Goal: Task Accomplishment & Management: Use online tool/utility

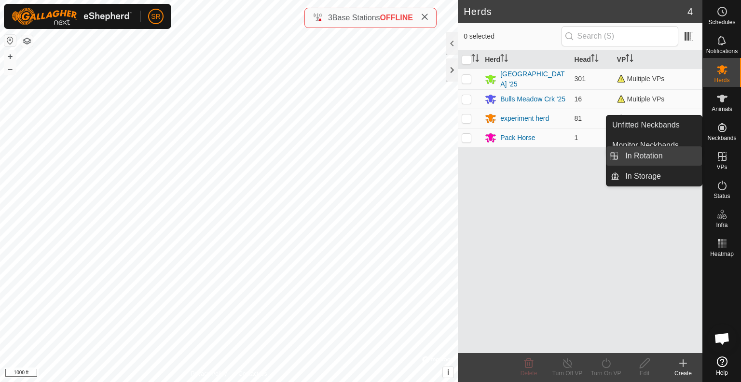
click at [682, 159] on link "In Rotation" at bounding box center [661, 155] width 83 height 19
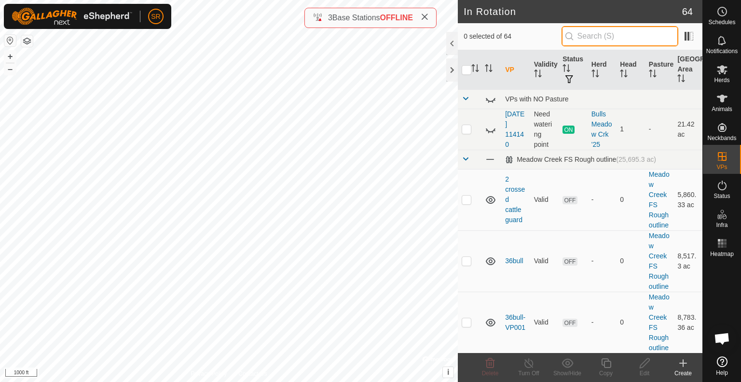
click at [624, 34] on input "text" at bounding box center [620, 36] width 117 height 20
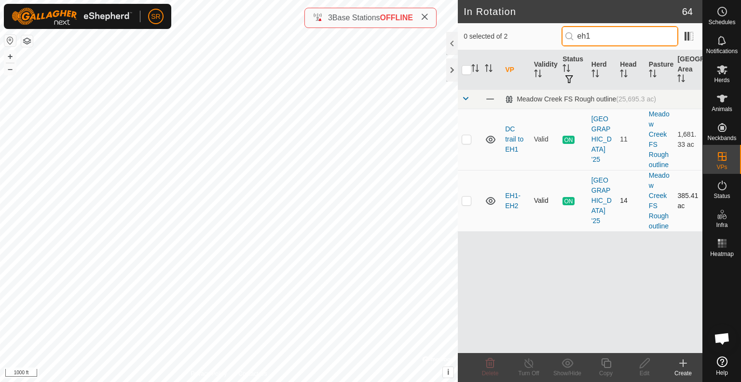
type input "eh1"
click at [468, 200] on p-checkbox at bounding box center [467, 200] width 10 height 8
checkbox input "true"
drag, startPoint x: 611, startPoint y: 37, endPoint x: 581, endPoint y: 37, distance: 29.9
click at [581, 37] on input "eh1" at bounding box center [620, 36] width 117 height 20
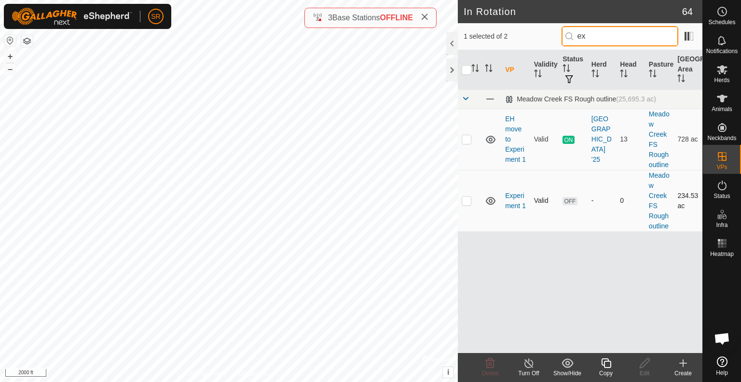
type input "ex"
click at [469, 198] on p-checkbox at bounding box center [467, 200] width 10 height 8
checkbox input "false"
click at [465, 140] on p-checkbox at bounding box center [467, 139] width 10 height 8
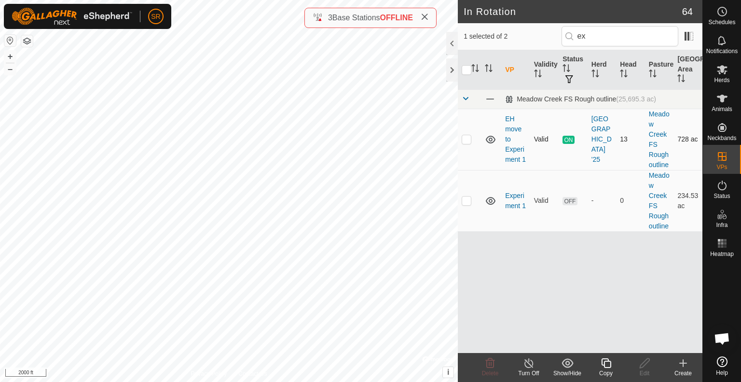
checkbox input "true"
click at [464, 70] on input "checkbox" at bounding box center [467, 70] width 10 height 10
checkbox input "true"
click at [464, 70] on input "checkbox" at bounding box center [467, 70] width 10 height 10
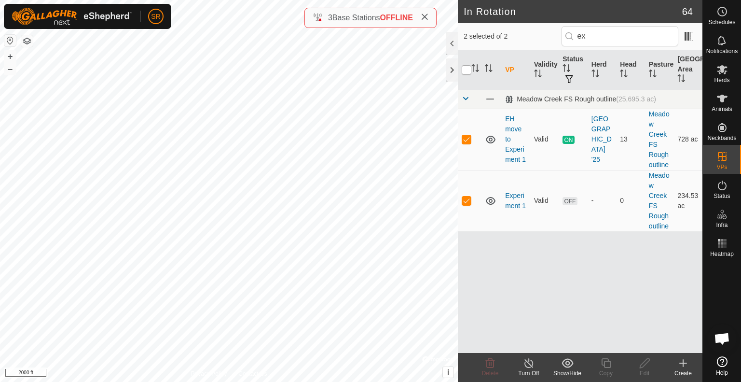
checkbox input "false"
click at [467, 201] on p-checkbox at bounding box center [467, 200] width 10 height 8
checkbox input "false"
click at [469, 140] on p-checkbox at bounding box center [467, 139] width 10 height 8
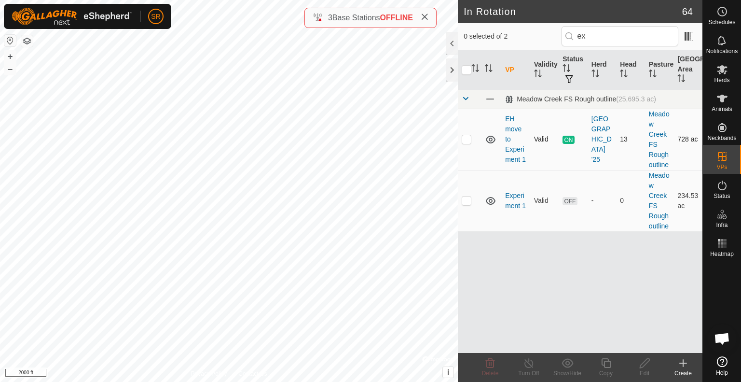
checkbox input "true"
click at [721, 101] on icon at bounding box center [722, 99] width 11 height 8
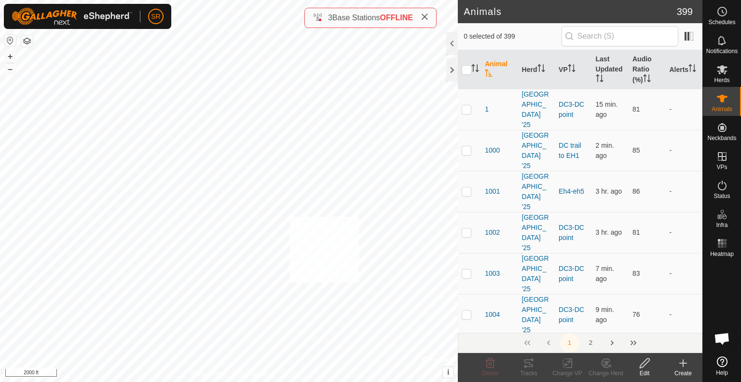
click at [290, 217] on div "[GEOGRAPHIC_DATA] 4 Type: dam Capacity: 100L Water Level: 100% Drinkable: Yes +…" at bounding box center [229, 191] width 458 height 382
checkbox input "true"
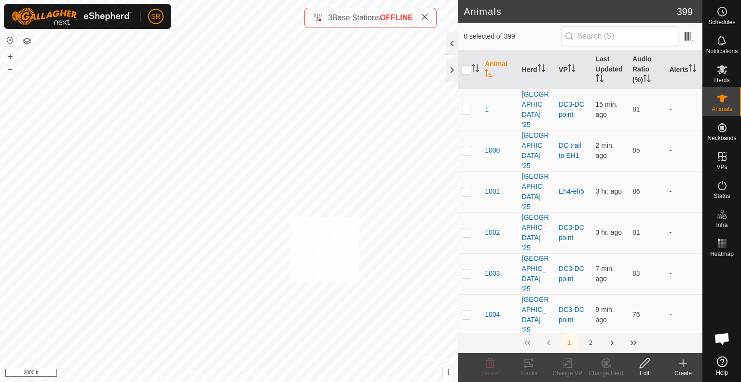
checkbox input "true"
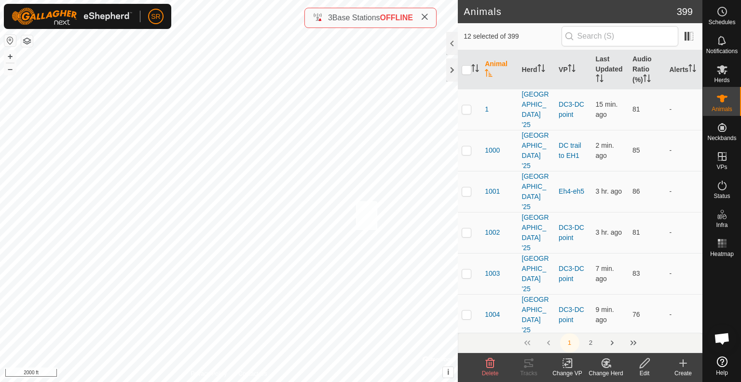
checkbox input "true"
click at [362, 216] on div "3003 1275260004 [GEOGRAPHIC_DATA] '25 EH1-EH2 + – ⇧ i © Mapbox , © OpenStreetMa…" at bounding box center [229, 191] width 458 height 382
checkbox input "true"
click at [565, 363] on icon at bounding box center [567, 363] width 7 height 6
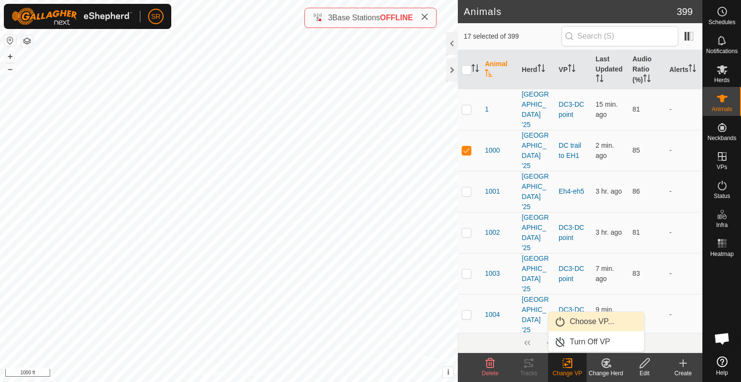
click at [587, 317] on link "Choose VP..." at bounding box center [597, 321] width 96 height 19
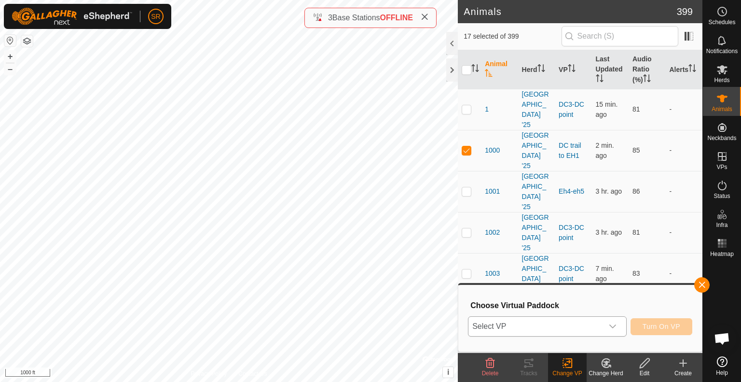
click at [581, 319] on span "Select VP" at bounding box center [536, 326] width 135 height 19
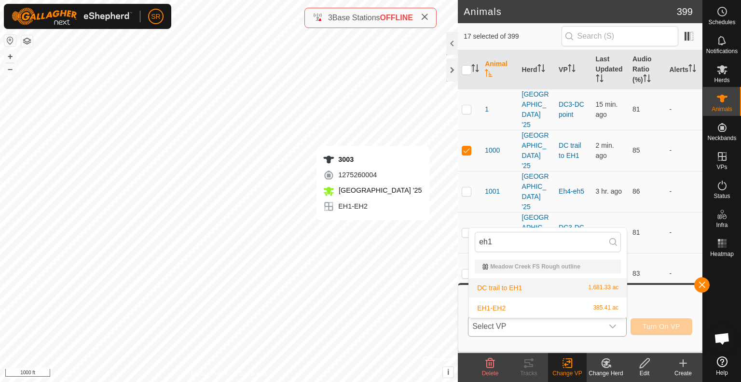
type input "eh1"
click at [373, 229] on div "3003 1275260004 [GEOGRAPHIC_DATA] '25 EH1-EH2 + – ⇧ i © Mapbox , © OpenStreetMa…" at bounding box center [229, 191] width 458 height 382
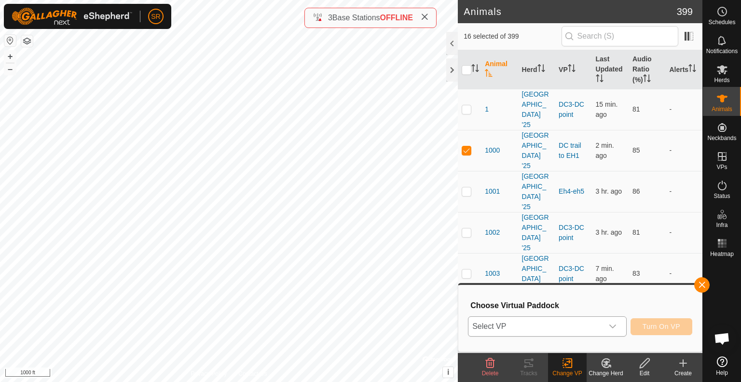
checkbox input "false"
click at [594, 326] on span "Select VP" at bounding box center [536, 326] width 135 height 19
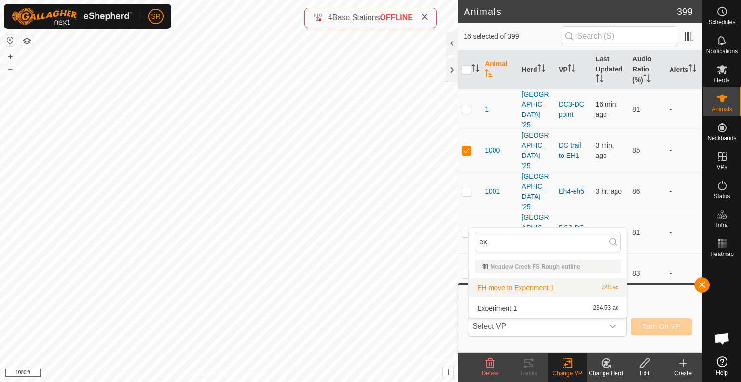
type input "ex"
click at [527, 287] on li "EH move to Experiment 1 728 ac" at bounding box center [548, 287] width 158 height 19
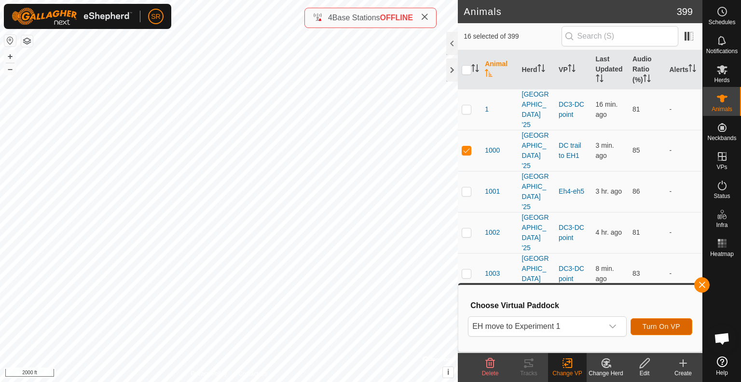
click at [668, 324] on span "Turn On VP" at bounding box center [662, 326] width 38 height 8
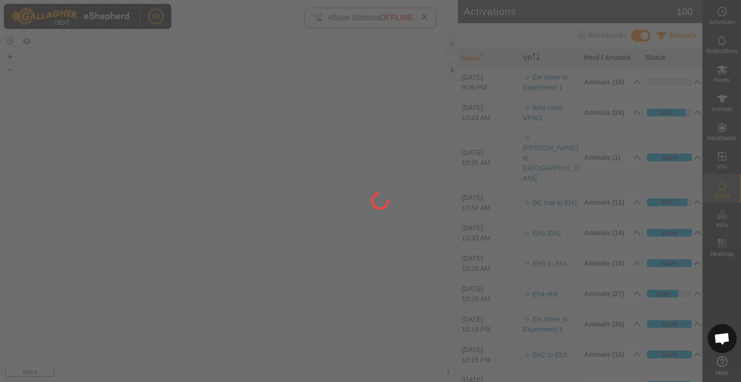
drag, startPoint x: 402, startPoint y: 148, endPoint x: 368, endPoint y: 275, distance: 131.6
click at [368, 275] on div at bounding box center [370, 191] width 741 height 382
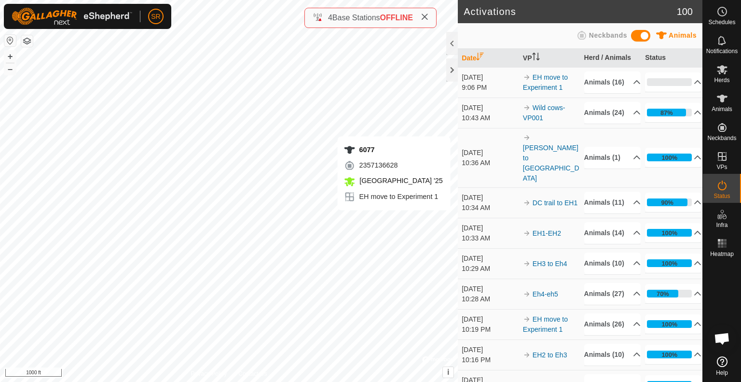
click at [405, 220] on div "6077 2357136628 [GEOGRAPHIC_DATA] '25 EH move to Experiment 1 + – ⇧ i © Mapbox …" at bounding box center [229, 191] width 458 height 382
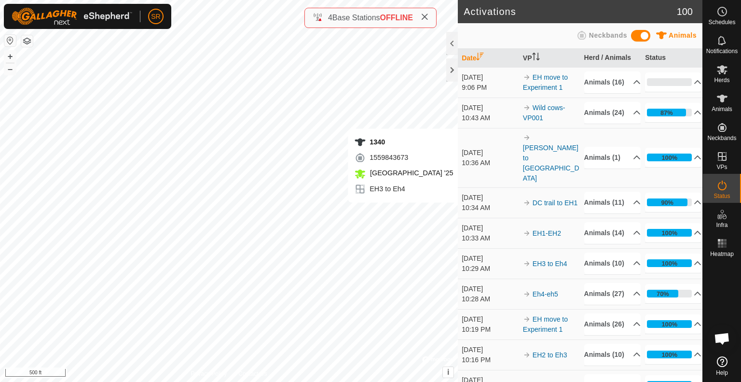
click at [417, 212] on div "1340 1559843673 [GEOGRAPHIC_DATA] '25 EH3 to Eh4 + – ⇧ i © Mapbox , © OpenStree…" at bounding box center [229, 191] width 458 height 382
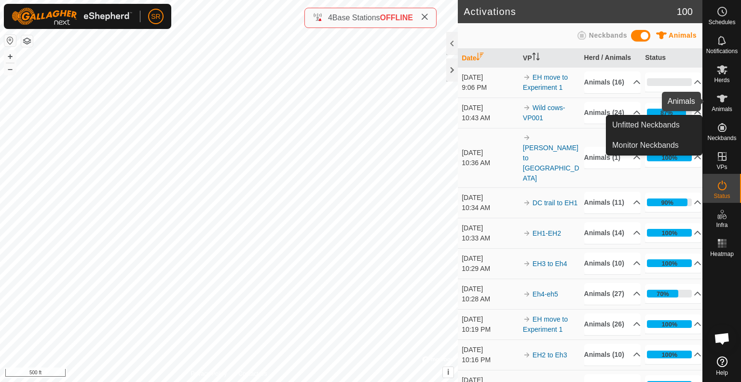
click at [720, 105] on es-animals-svg-icon at bounding box center [722, 98] width 17 height 15
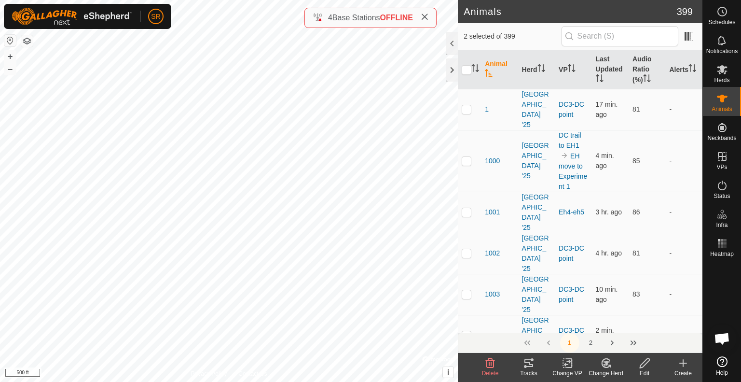
click at [564, 365] on icon at bounding box center [568, 363] width 12 height 12
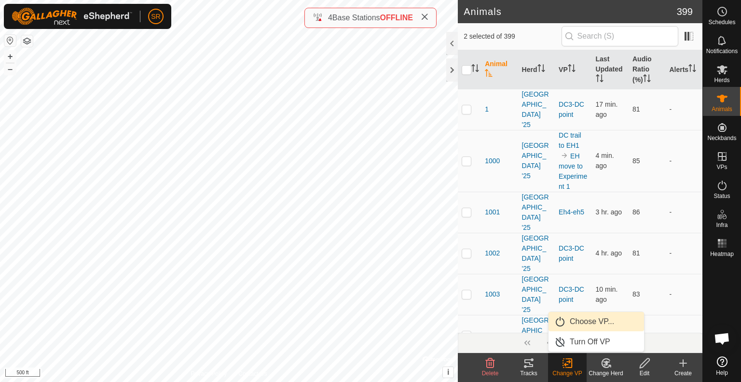
click at [588, 318] on link "Choose VP..." at bounding box center [597, 321] width 96 height 19
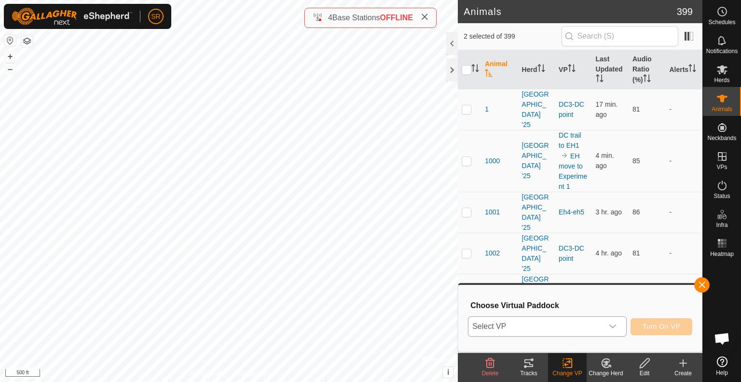
click at [573, 328] on span "Select VP" at bounding box center [536, 326] width 135 height 19
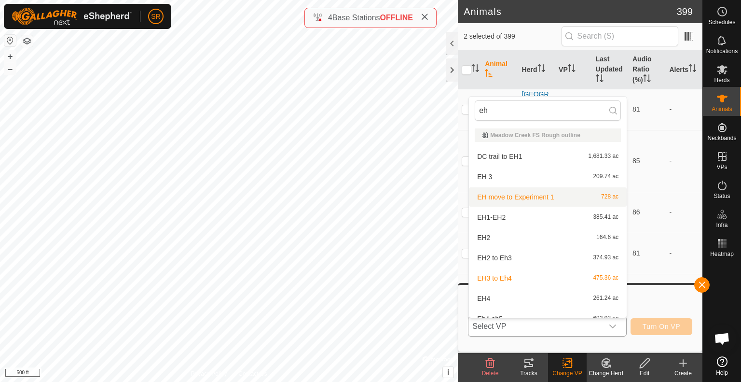
scroll to position [11, 0]
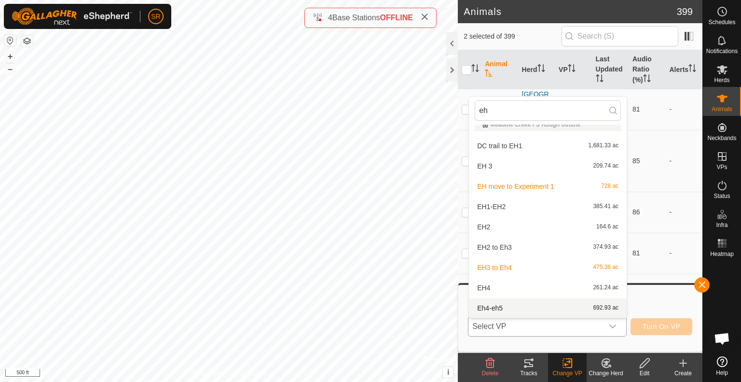
type input "eh"
click at [504, 308] on li "Eh4-eh5 692.93 ac" at bounding box center [548, 307] width 158 height 19
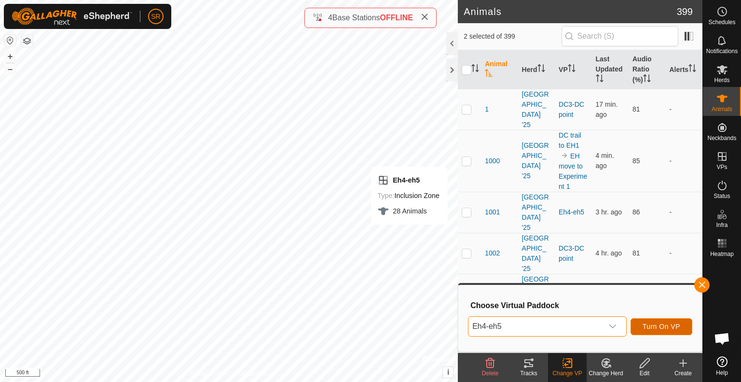
click at [664, 322] on button "Turn On VP" at bounding box center [662, 326] width 62 height 17
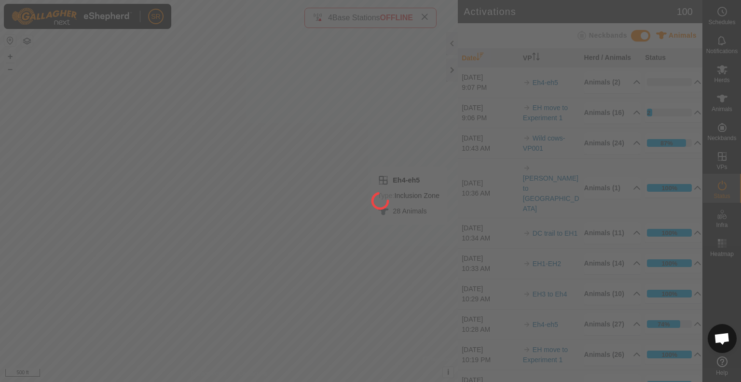
drag, startPoint x: 217, startPoint y: 337, endPoint x: 324, endPoint y: 206, distance: 169.7
click at [324, 206] on div at bounding box center [370, 191] width 741 height 382
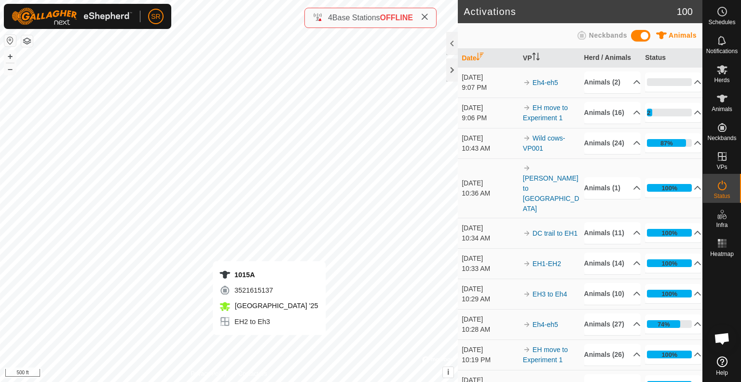
click at [269, 345] on div "1015A 3521615137 [GEOGRAPHIC_DATA] '25 EH2 to Eh3 + – ⇧ i © Mapbox , © OpenStre…" at bounding box center [229, 191] width 458 height 382
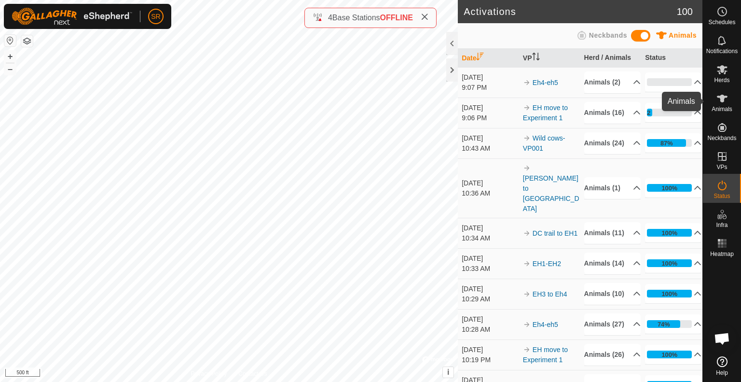
click at [723, 102] on icon at bounding box center [723, 99] width 12 height 12
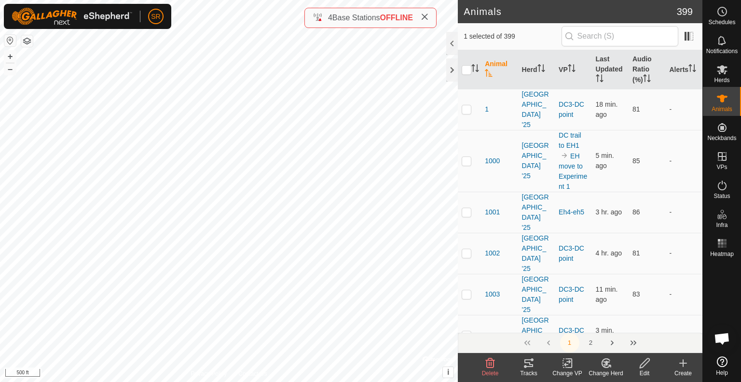
click at [564, 363] on icon at bounding box center [568, 363] width 12 height 12
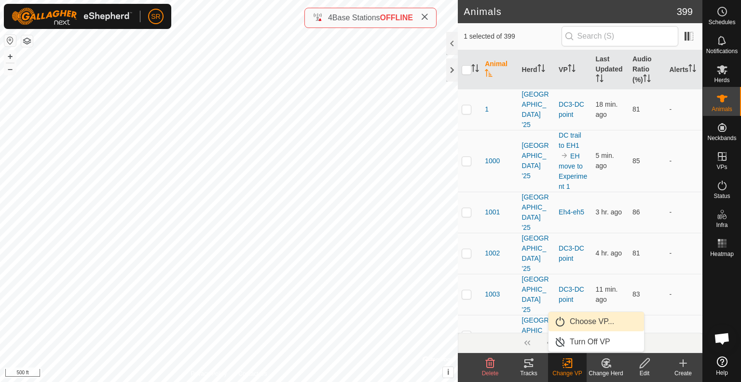
click at [581, 328] on link "Choose VP..." at bounding box center [597, 321] width 96 height 19
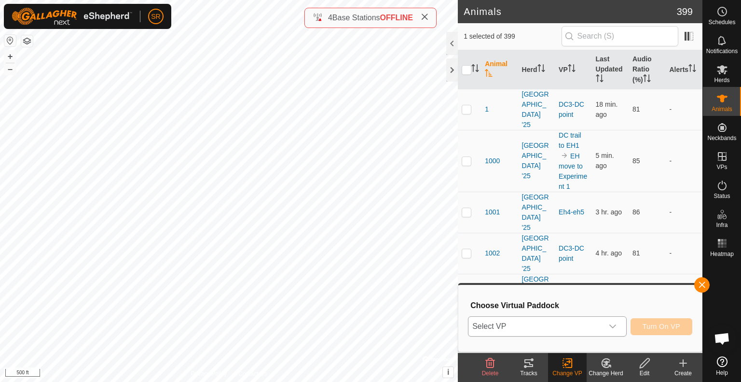
click at [566, 329] on span "Select VP" at bounding box center [536, 326] width 135 height 19
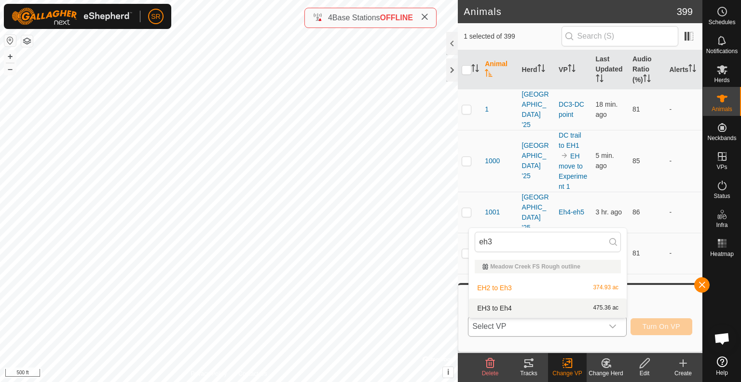
type input "eh3"
click at [533, 308] on li "EH3 to Eh4 475.36 ac" at bounding box center [548, 307] width 158 height 19
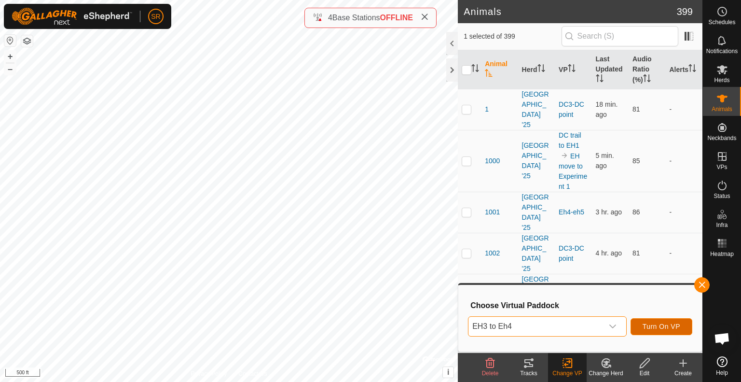
click at [651, 325] on span "Turn On VP" at bounding box center [662, 326] width 38 height 8
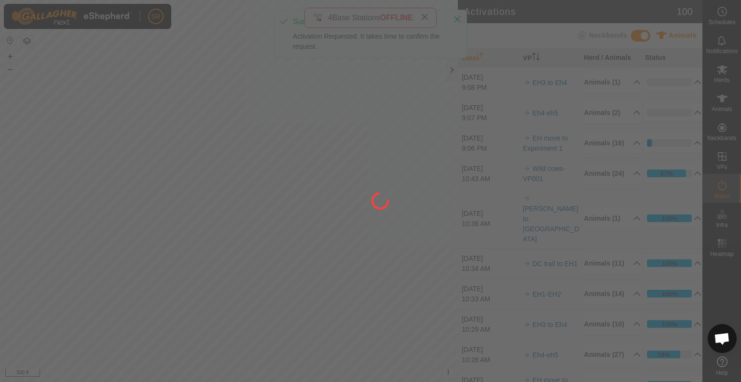
drag, startPoint x: 276, startPoint y: 374, endPoint x: 284, endPoint y: 373, distance: 8.3
click at [284, 373] on div at bounding box center [370, 191] width 741 height 382
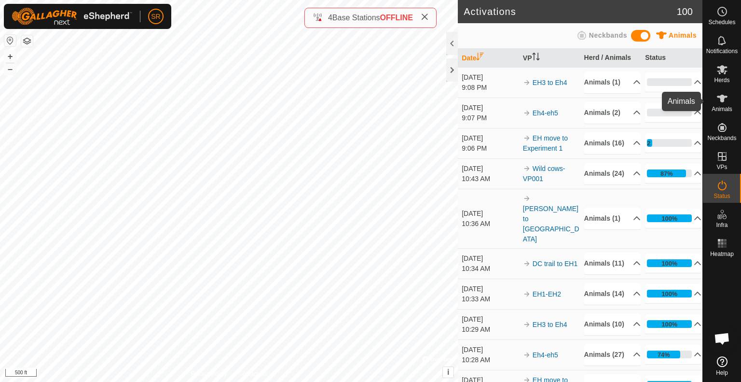
click at [730, 99] on es-animals-svg-icon at bounding box center [722, 98] width 17 height 15
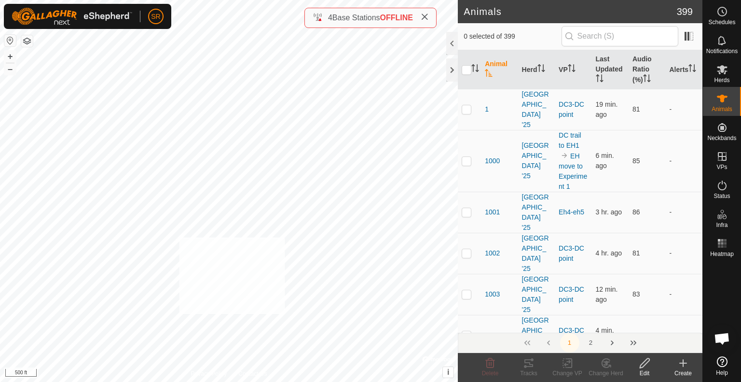
checkbox input "true"
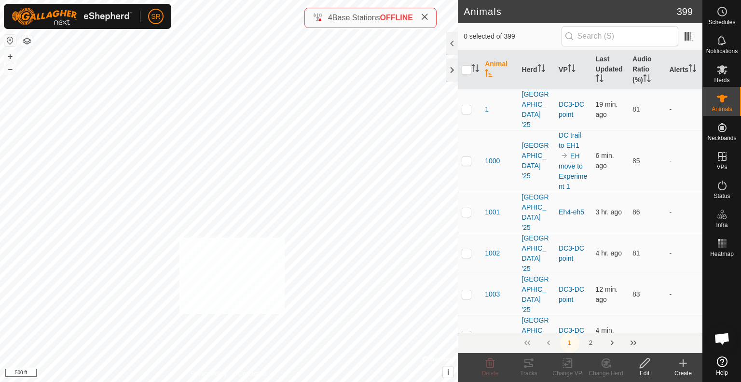
checkbox input "true"
click at [229, 370] on div "Privacy Policy Contact Us 264 3577633427 [GEOGRAPHIC_DATA] '25 EH1-EH2 + – ⇧ i …" at bounding box center [229, 191] width 458 height 382
checkbox input "true"
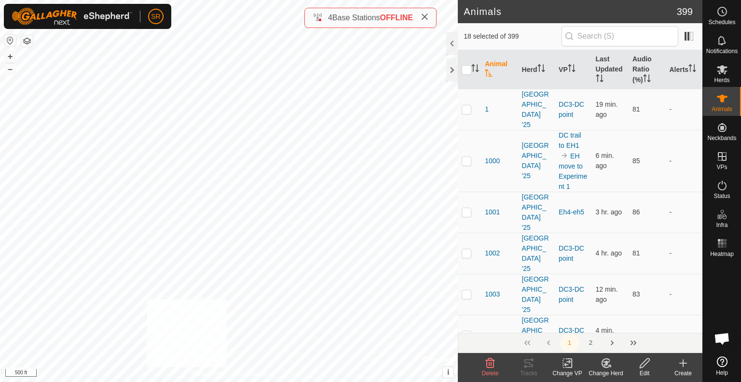
checkbox input "true"
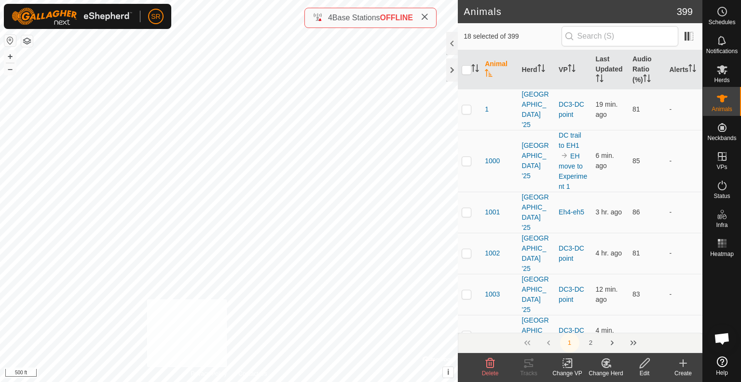
checkbox input "true"
click at [567, 364] on icon at bounding box center [567, 363] width 7 height 6
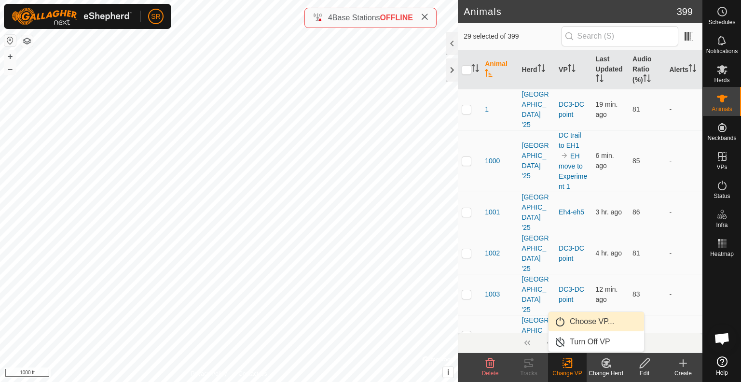
click at [580, 320] on link "Choose VP..." at bounding box center [597, 321] width 96 height 19
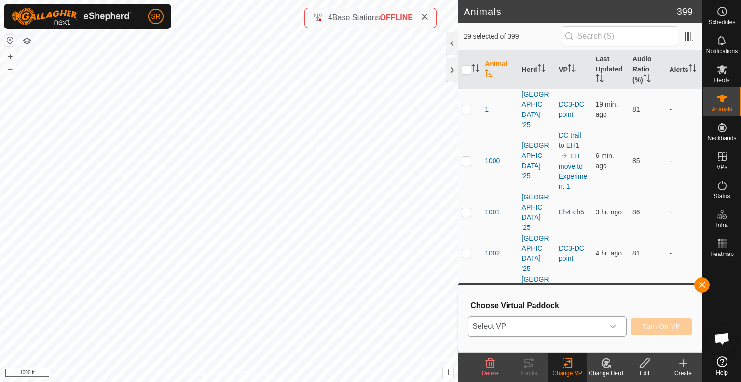
click at [593, 324] on span "Select VP" at bounding box center [536, 326] width 135 height 19
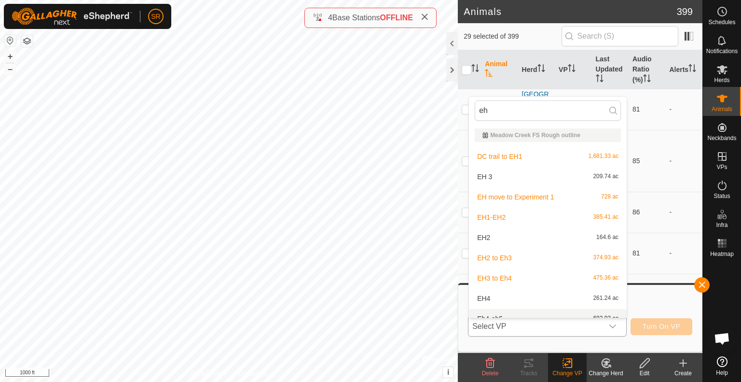
scroll to position [11, 0]
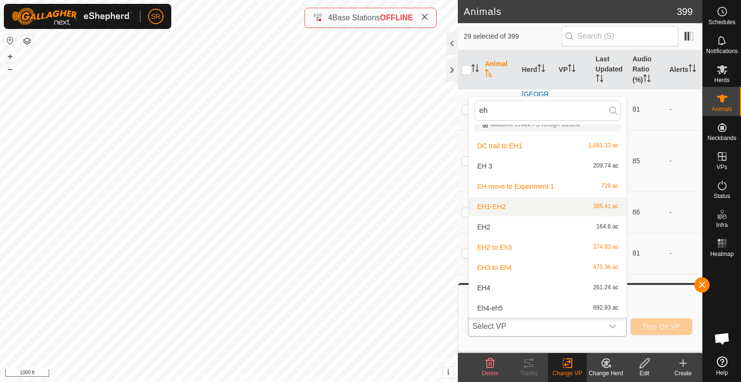
type input "eh"
click at [521, 206] on li "EH1-EH2 385.41 ac" at bounding box center [548, 206] width 158 height 19
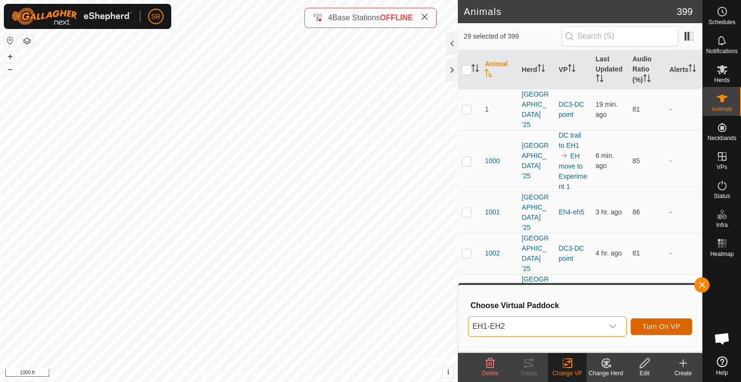
click at [658, 326] on span "Turn On VP" at bounding box center [662, 326] width 38 height 8
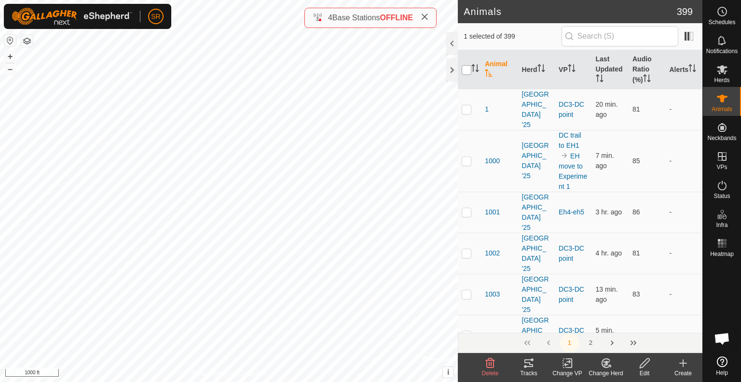
click at [468, 73] on input "checkbox" at bounding box center [467, 70] width 10 height 10
checkbox input "true"
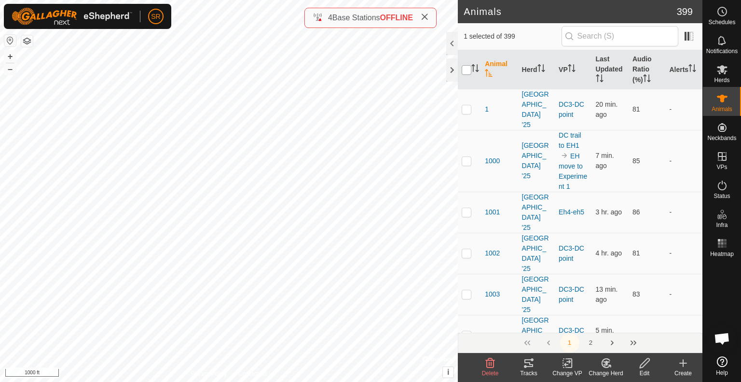
checkbox input "true"
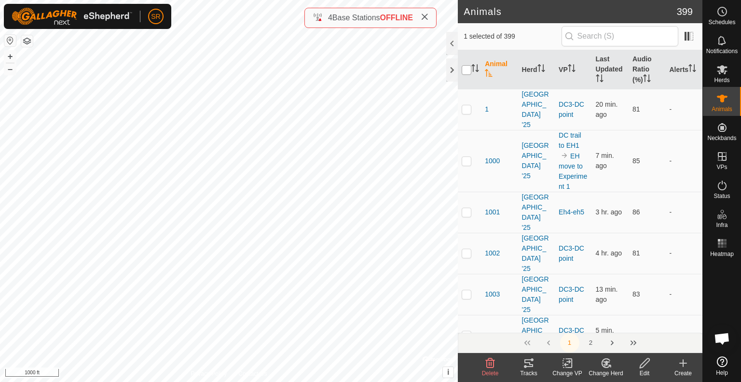
checkbox input "true"
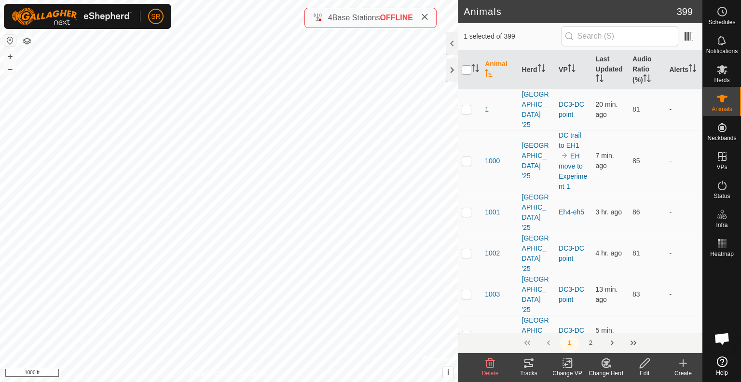
checkbox input "true"
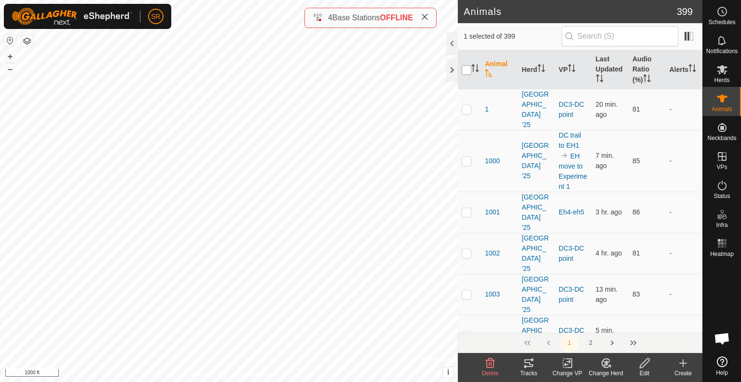
checkbox input "true"
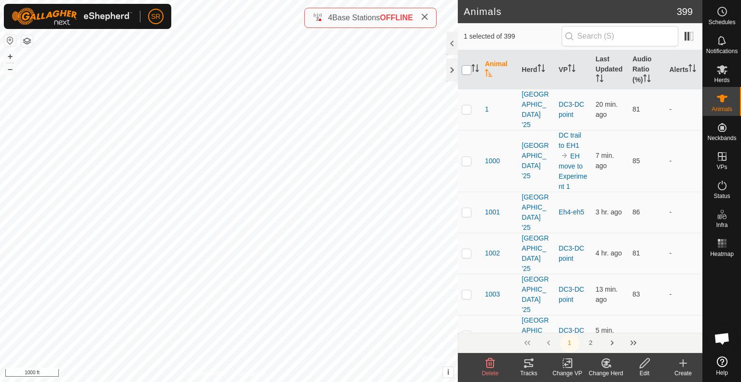
checkbox input "true"
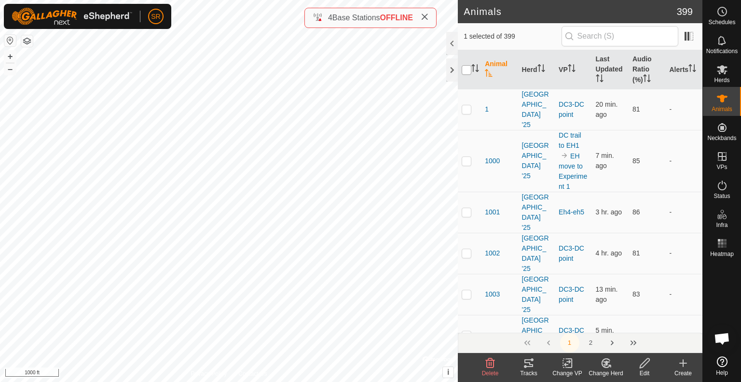
checkbox input "true"
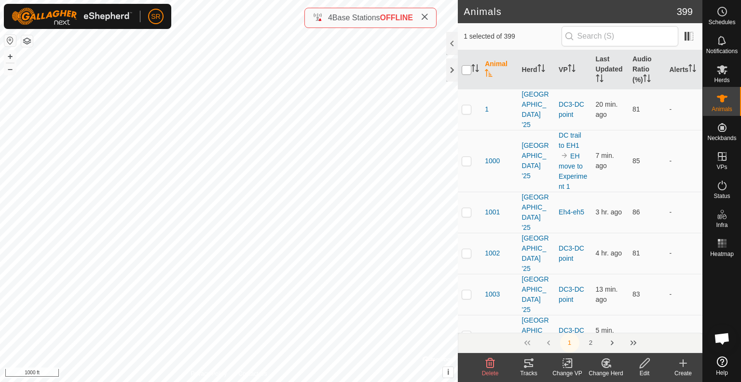
checkbox input "true"
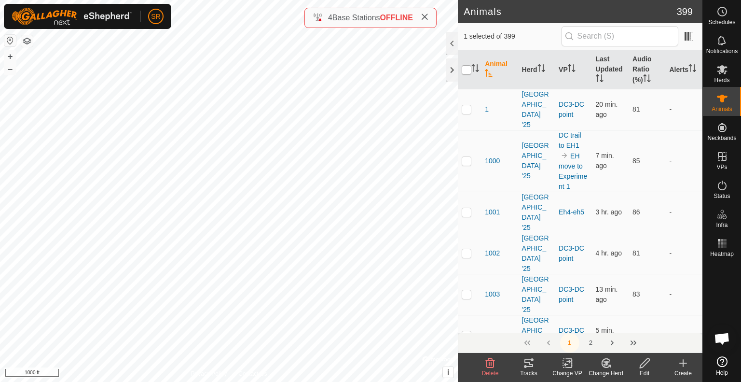
checkbox input "true"
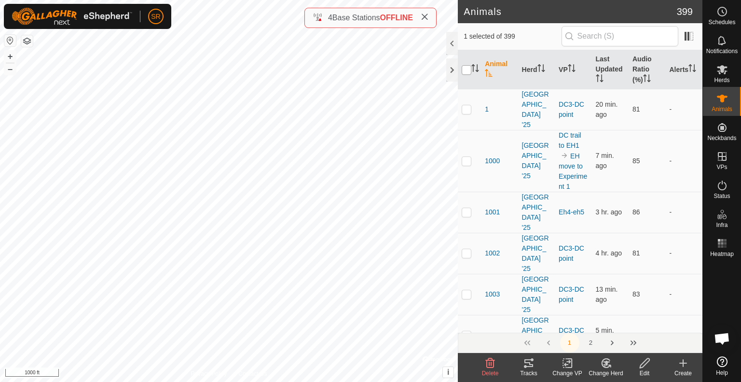
checkbox input "true"
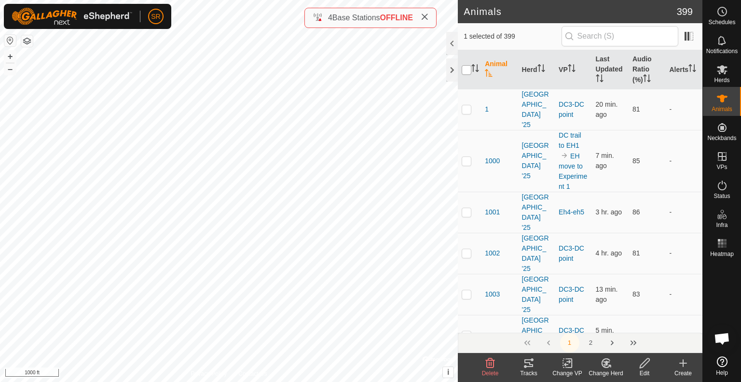
checkbox input "true"
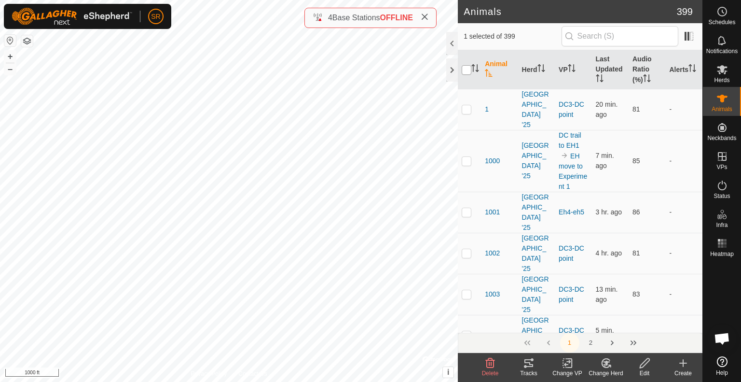
checkbox input "true"
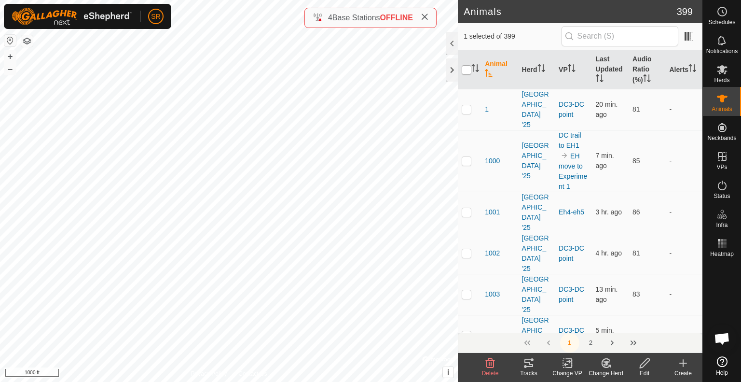
checkbox input "true"
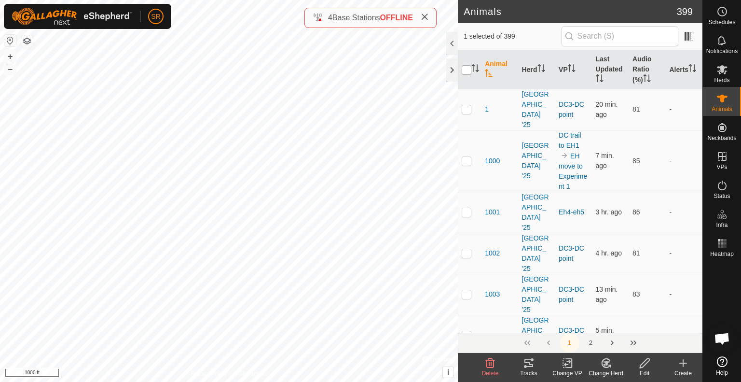
checkbox input "true"
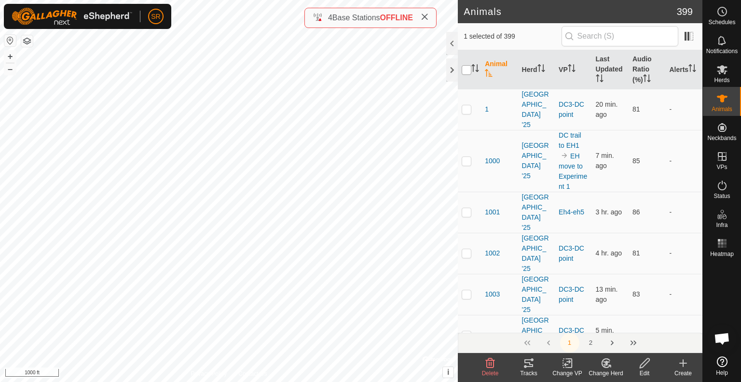
checkbox input "true"
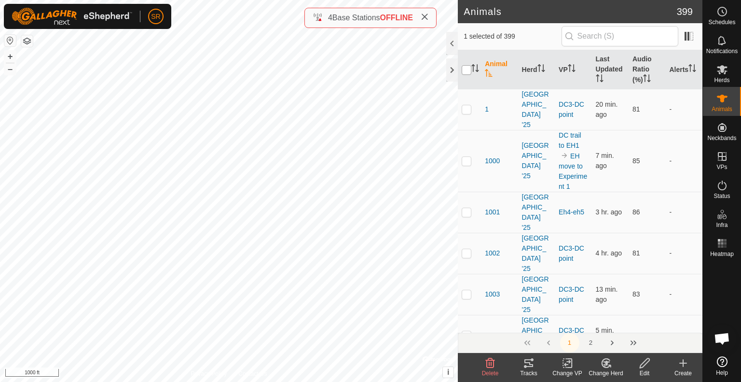
checkbox input "true"
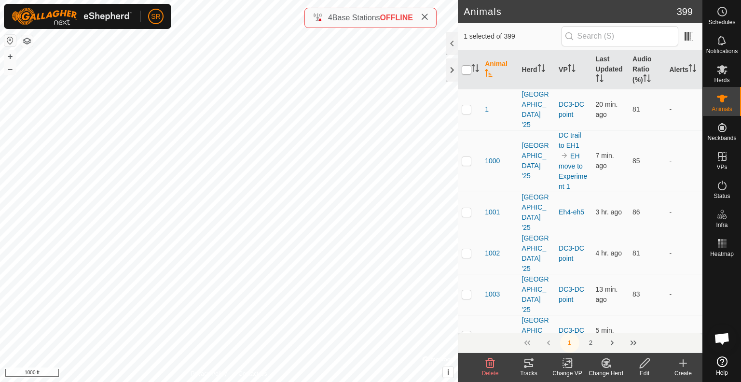
checkbox input "true"
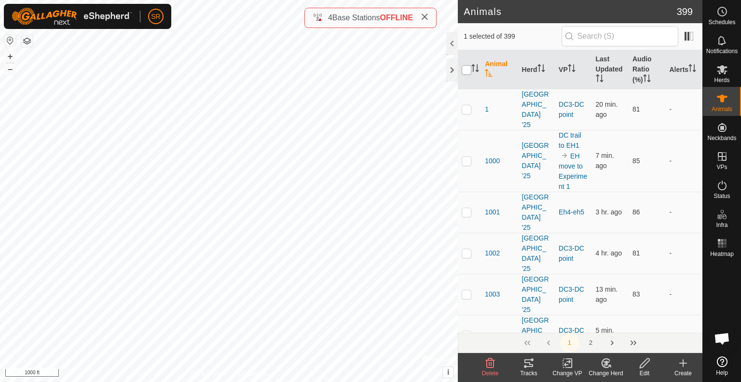
checkbox input "true"
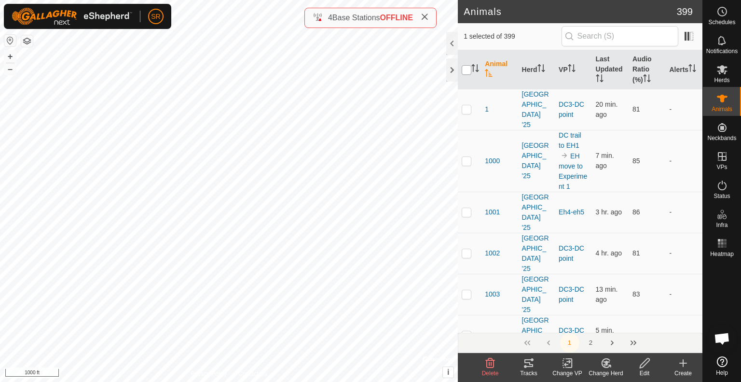
checkbox input "true"
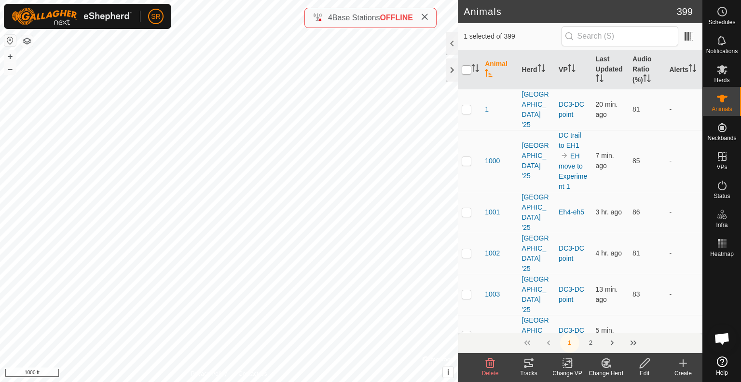
checkbox input "true"
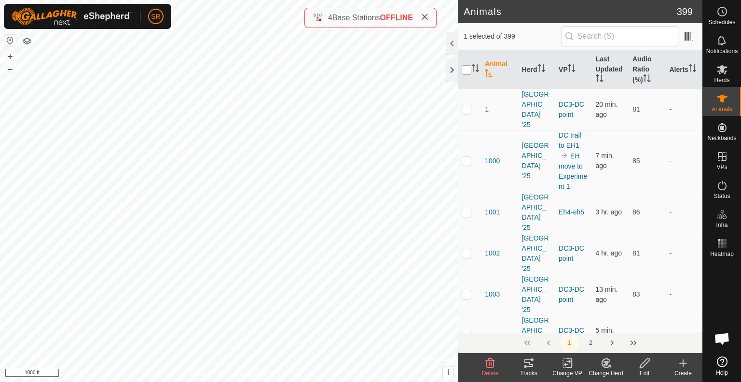
checkbox input "true"
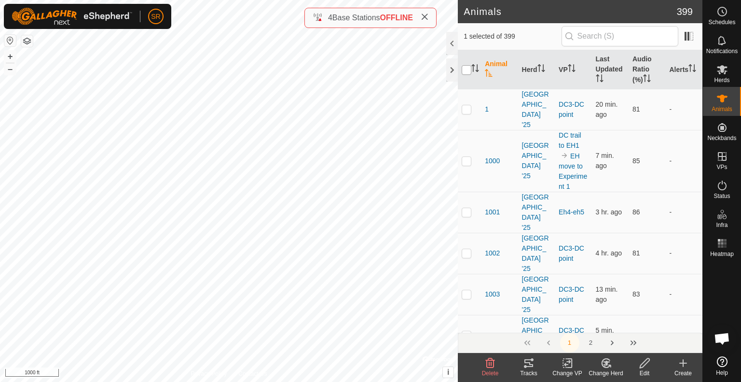
checkbox input "true"
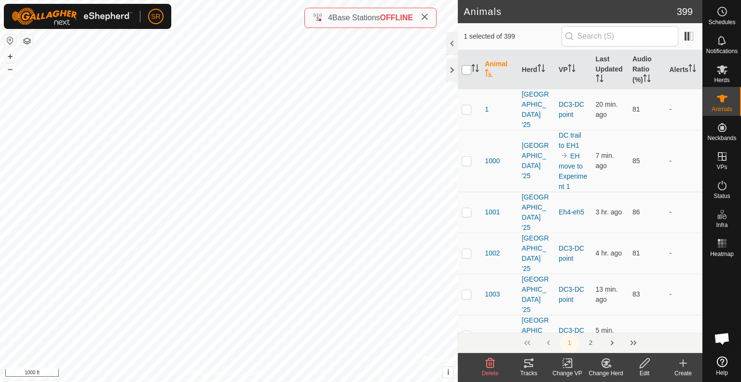
checkbox input "true"
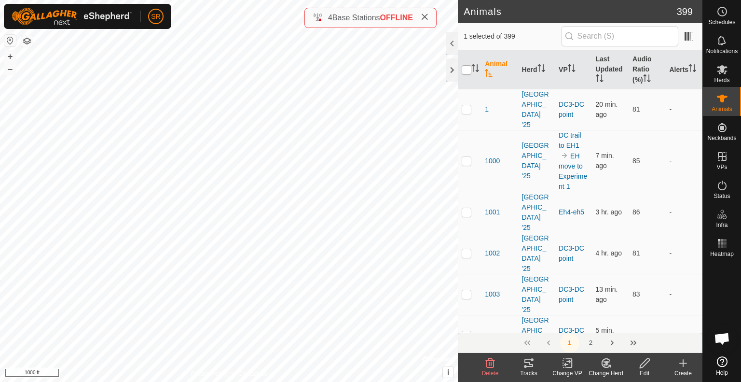
checkbox input "true"
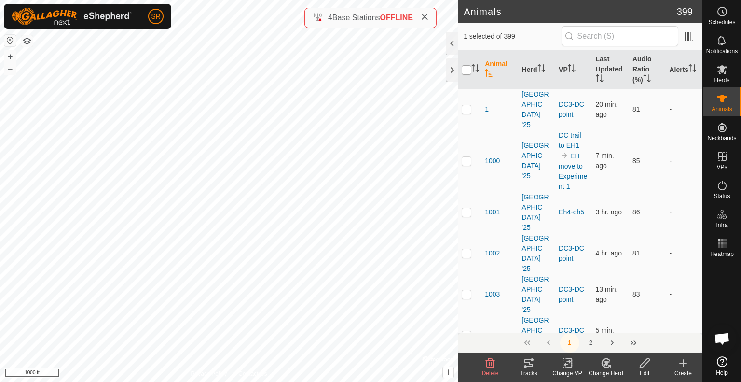
checkbox input "true"
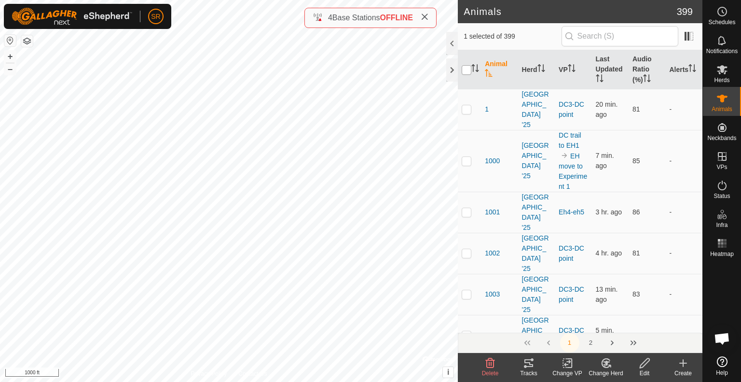
checkbox input "true"
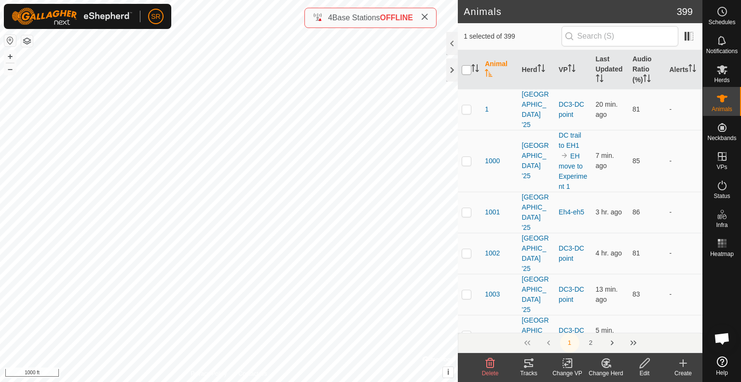
checkbox input "true"
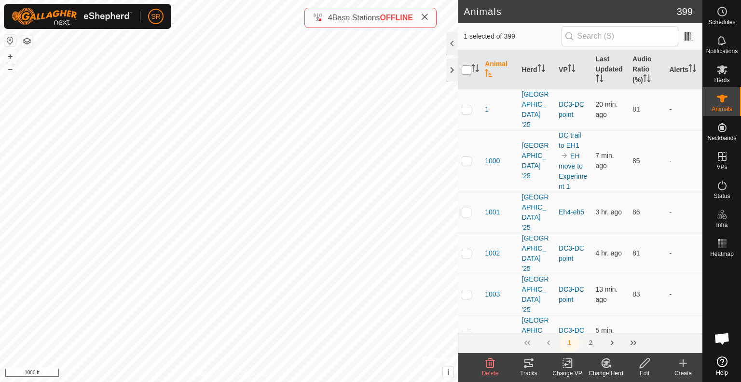
checkbox input "true"
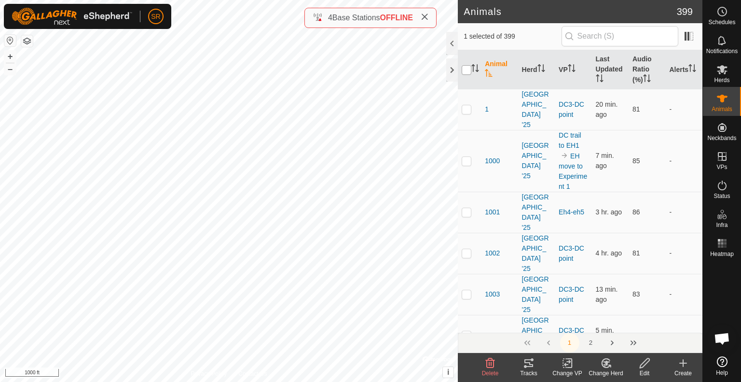
checkbox input "true"
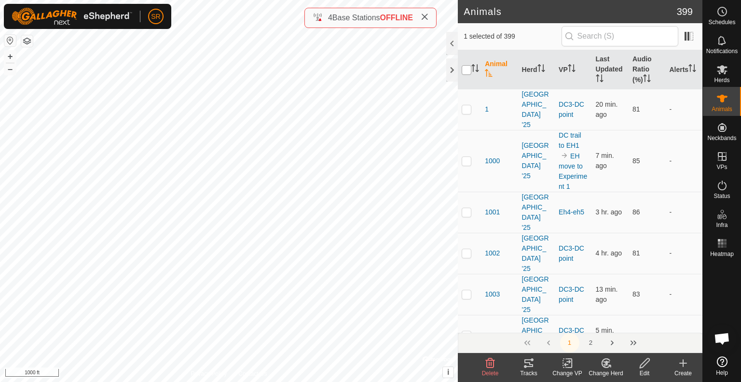
checkbox input "true"
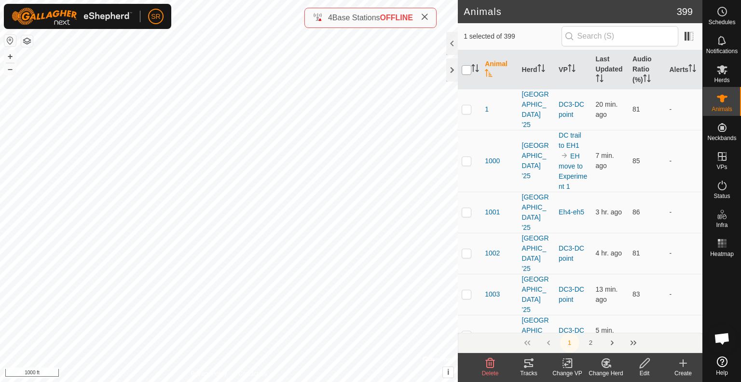
checkbox input "true"
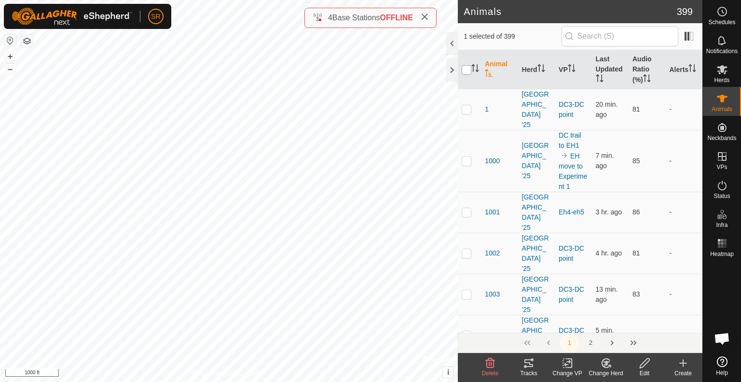
checkbox input "true"
click at [468, 73] on input "checkbox" at bounding box center [467, 70] width 10 height 10
click at [211, 236] on div "6043 2892086073 [GEOGRAPHIC_DATA] '25 DC3-DC point + – ⇧ i © Mapbox , © OpenStr…" at bounding box center [229, 191] width 458 height 382
click at [567, 364] on icon at bounding box center [567, 363] width 7 height 6
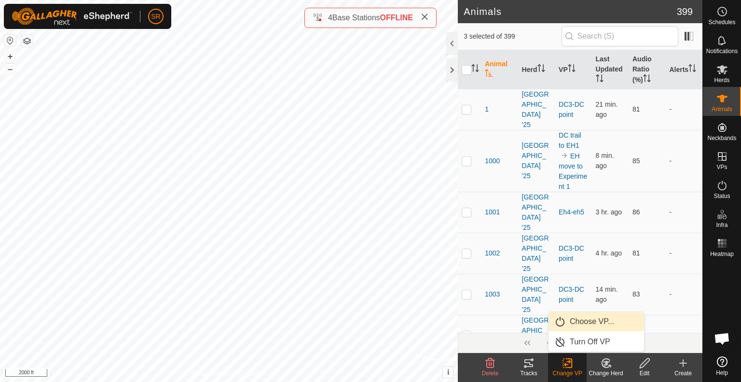
click at [584, 322] on link "Choose VP..." at bounding box center [597, 321] width 96 height 19
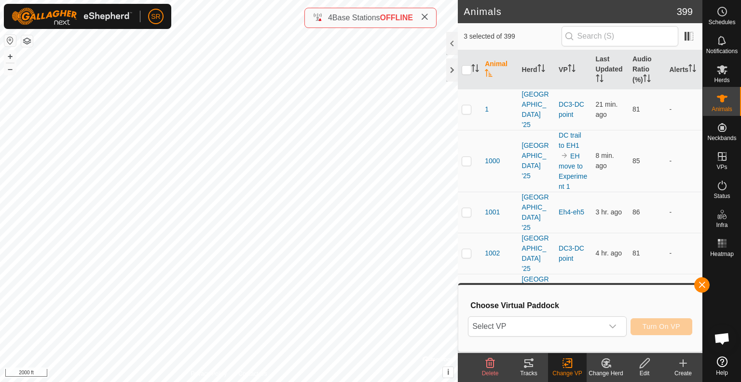
click at [584, 322] on span "Select VP" at bounding box center [536, 326] width 135 height 19
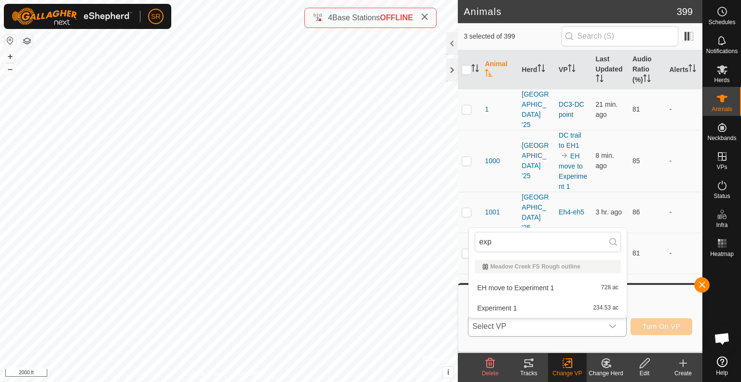
click at [539, 288] on li "EH move to Experiment 1 728 ac" at bounding box center [548, 287] width 158 height 19
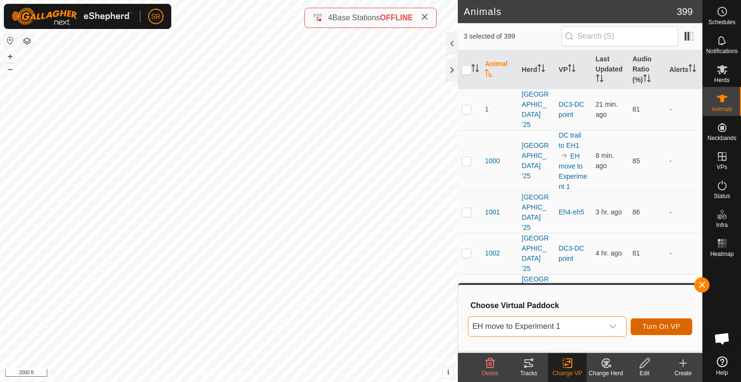
click at [652, 326] on span "Turn On VP" at bounding box center [662, 326] width 38 height 8
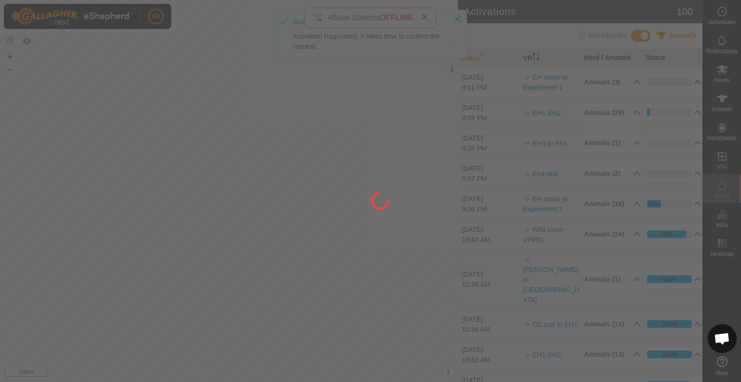
drag, startPoint x: 359, startPoint y: 146, endPoint x: 332, endPoint y: 210, distance: 69.4
click at [332, 210] on div at bounding box center [370, 191] width 741 height 382
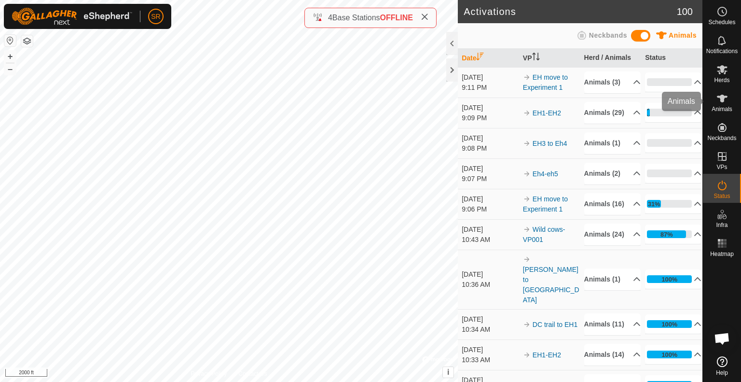
click at [724, 104] on icon at bounding box center [723, 99] width 12 height 12
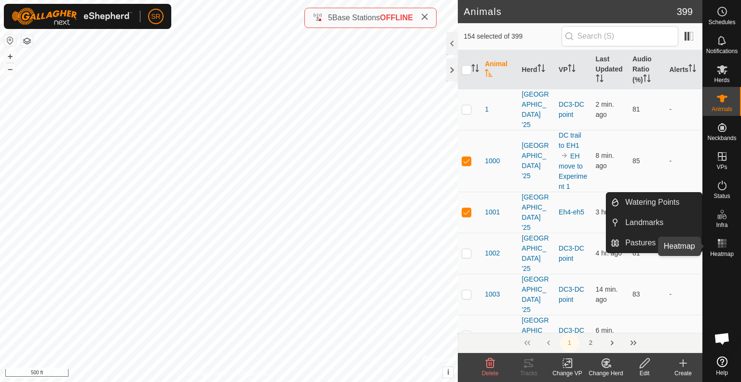
click at [719, 245] on icon at bounding box center [723, 243] width 12 height 12
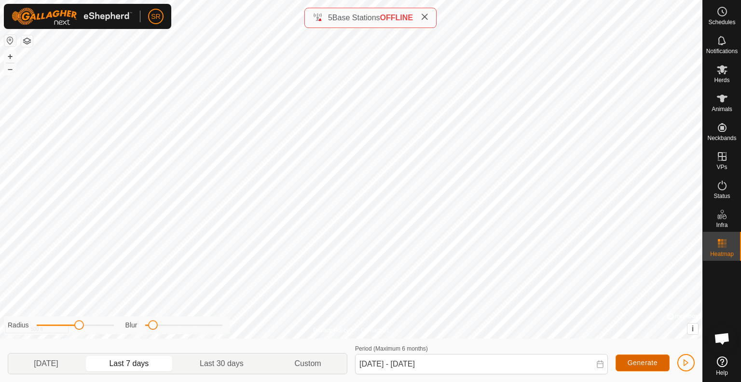
click at [654, 361] on span "Generate" at bounding box center [643, 363] width 30 height 8
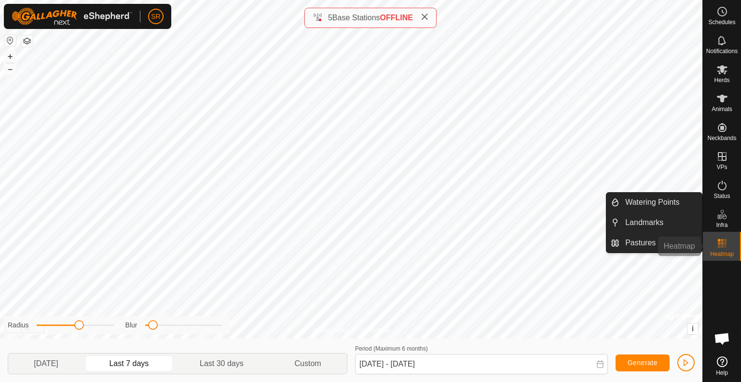
click at [723, 248] on icon at bounding box center [723, 243] width 12 height 12
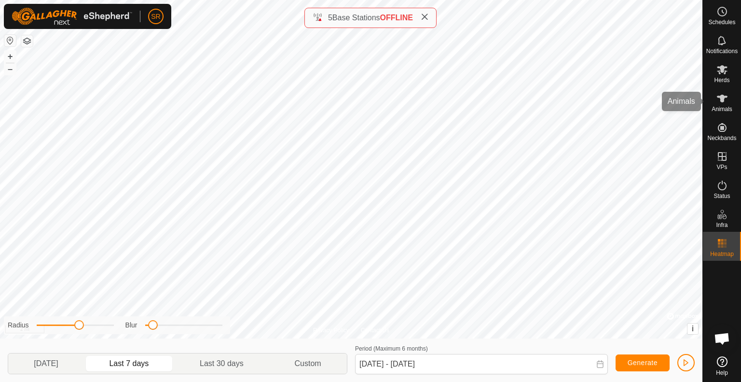
click at [720, 101] on icon at bounding box center [722, 99] width 11 height 8
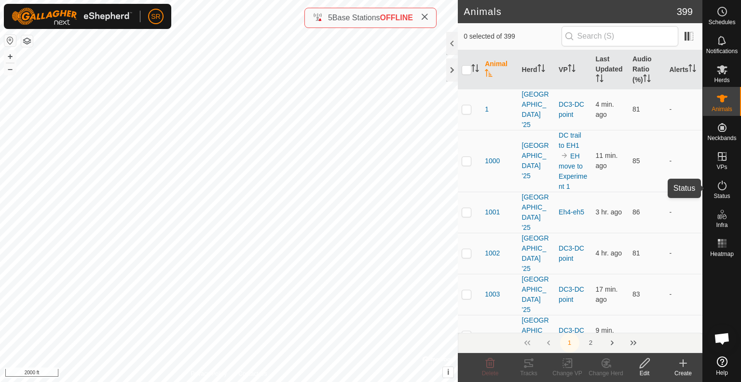
click at [725, 188] on icon at bounding box center [722, 185] width 9 height 10
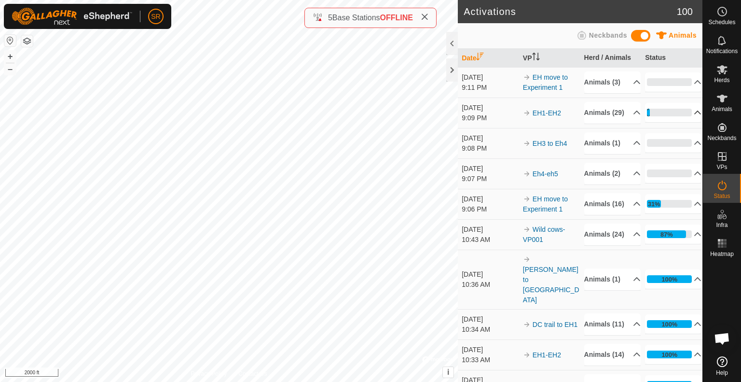
click at [689, 122] on p-accordion-header "6%" at bounding box center [673, 112] width 56 height 19
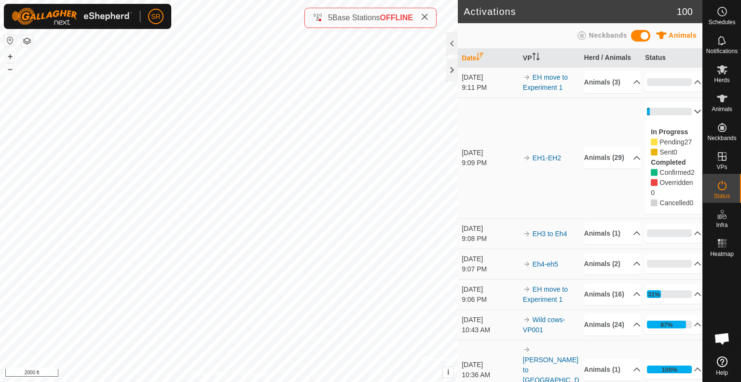
click at [686, 121] on p-accordion-header "6%" at bounding box center [673, 111] width 56 height 19
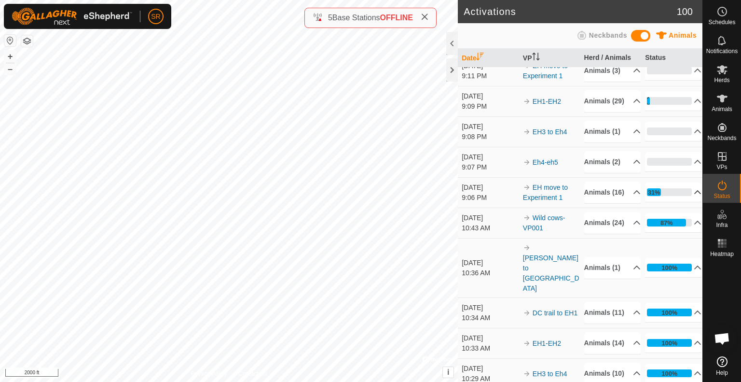
scroll to position [17, 0]
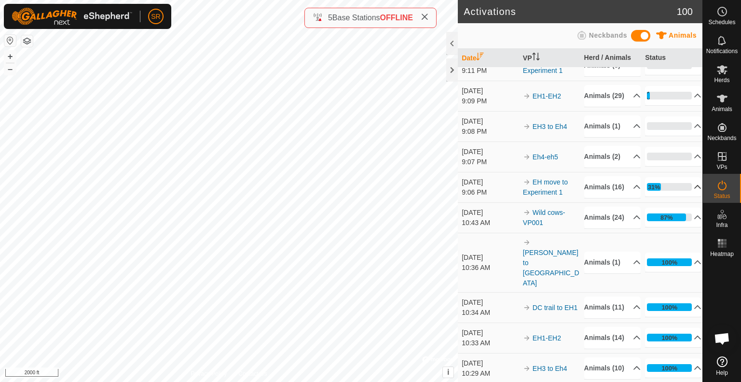
click at [680, 196] on p-accordion-header "31%" at bounding box center [673, 186] width 56 height 19
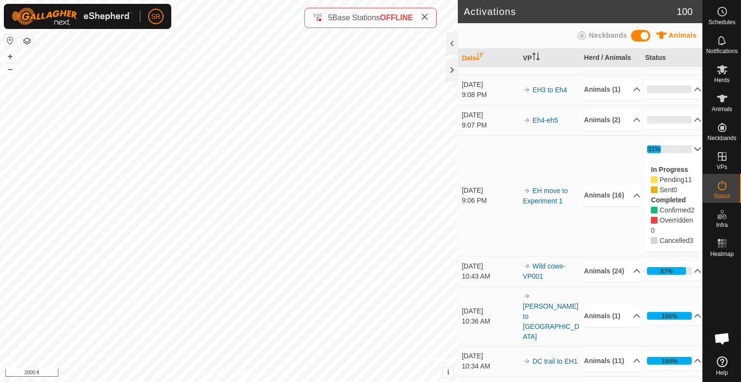
scroll to position [56, 0]
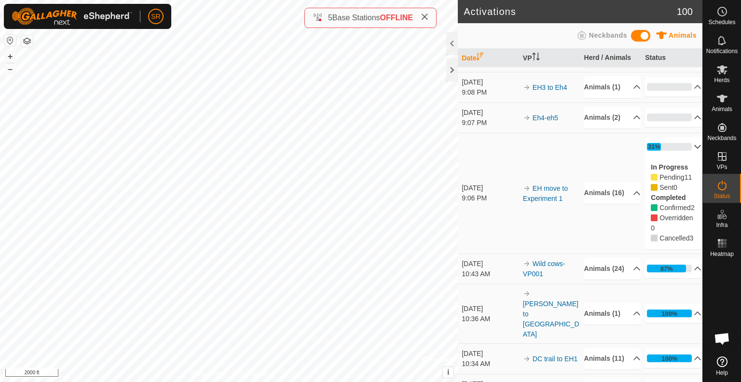
click at [689, 156] on p-accordion-header "31%" at bounding box center [673, 146] width 56 height 19
